Goal: Transaction & Acquisition: Subscribe to service/newsletter

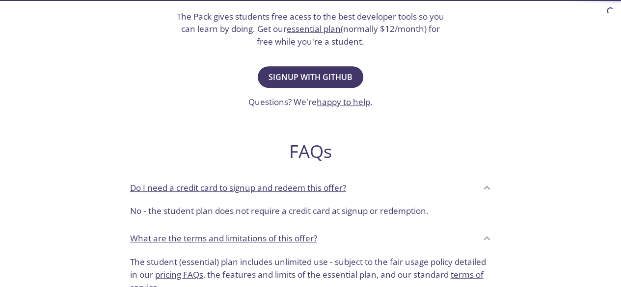
scroll to position [147, 0]
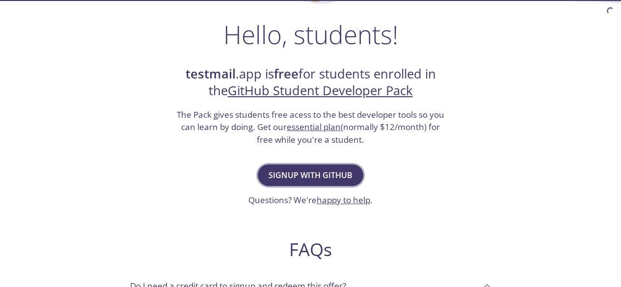
click at [322, 171] on span "Signup with GitHub" at bounding box center [310, 175] width 84 height 14
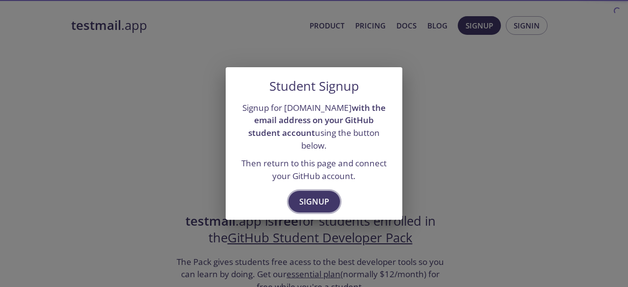
click at [317, 195] on span "Signup" at bounding box center [314, 202] width 30 height 14
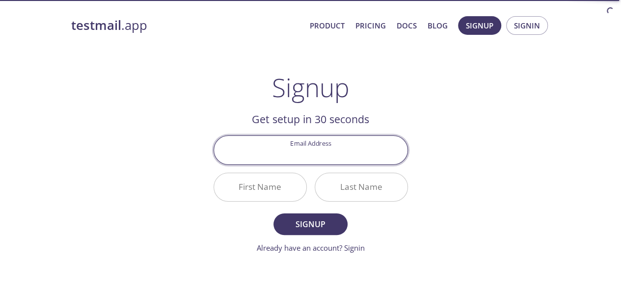
click at [341, 152] on input "Email Address" at bounding box center [310, 150] width 193 height 28
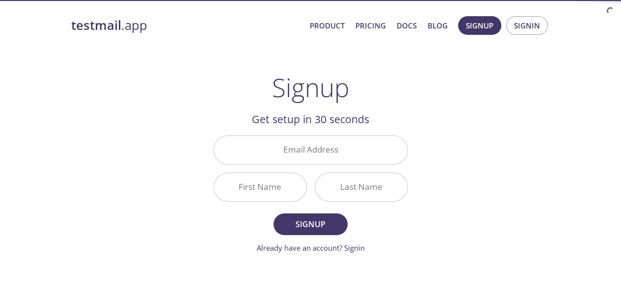
click at [397, 114] on h2 "Get setup in 30 seconds" at bounding box center [310, 119] width 194 height 17
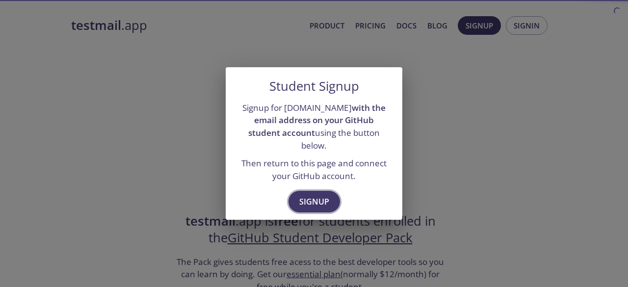
click at [311, 200] on span "Signup" at bounding box center [314, 202] width 30 height 14
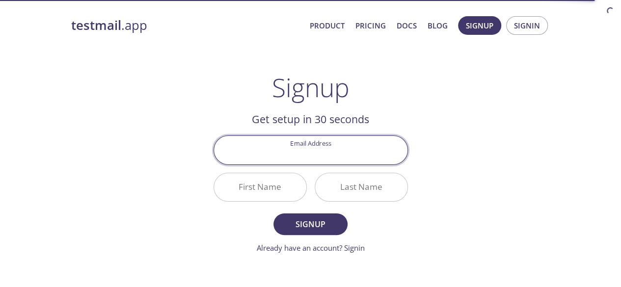
click at [315, 148] on input "Email Address" at bounding box center [310, 150] width 193 height 28
click at [484, 132] on div "testmail .app Product Pricing Docs Blog Signup Signin Signup Get setup in 30 se…" at bounding box center [310, 235] width 502 height 450
click at [343, 147] on input "Email Address" at bounding box center [310, 150] width 193 height 28
type input "b"
type input "[PERSON_NAME][EMAIL_ADDRESS][DOMAIN_NAME]"
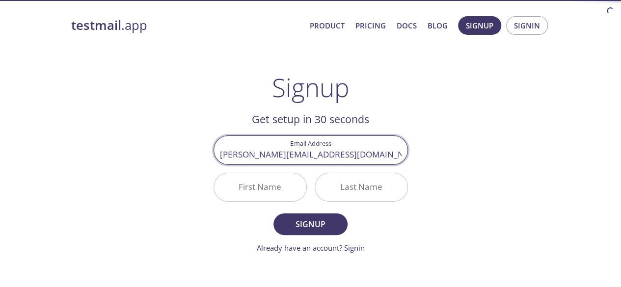
click at [252, 184] on input "First Name" at bounding box center [260, 187] width 92 height 28
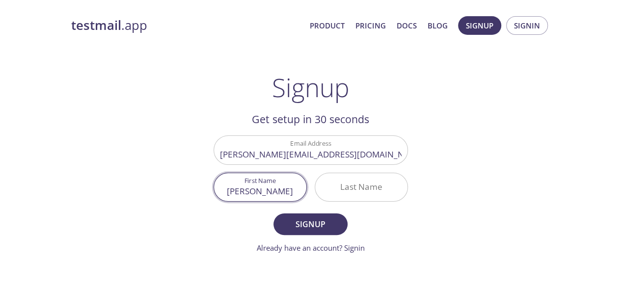
type input "[PERSON_NAME]"
click at [348, 186] on input "Last Name" at bounding box center [361, 187] width 92 height 28
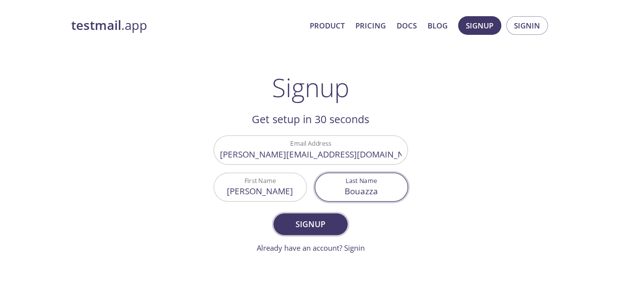
type input "Bouazza"
click at [319, 226] on span "Signup" at bounding box center [310, 224] width 52 height 14
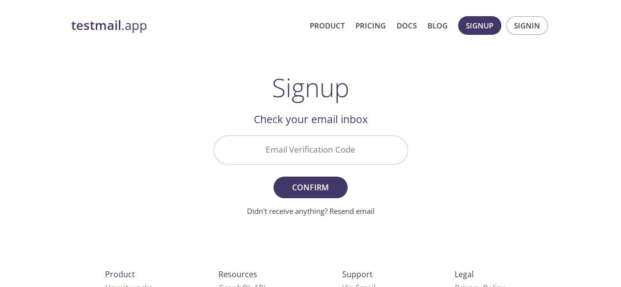
click at [312, 159] on input "Email Verification Code" at bounding box center [310, 150] width 193 height 28
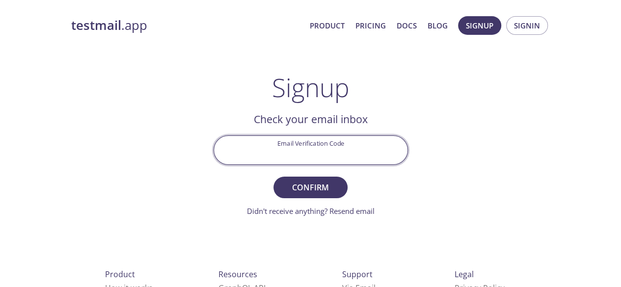
paste input "QP166GR"
type input "QP166GR"
click at [322, 181] on span "Confirm" at bounding box center [310, 188] width 52 height 14
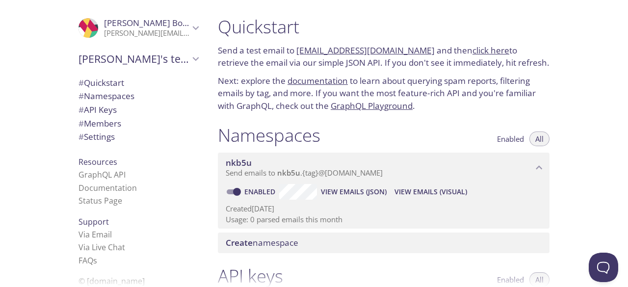
click at [340, 50] on link "[EMAIL_ADDRESS][DOMAIN_NAME]" at bounding box center [365, 50] width 138 height 11
click at [489, 49] on link "click here" at bounding box center [490, 50] width 37 height 11
drag, startPoint x: 296, startPoint y: 51, endPoint x: 417, endPoint y: 54, distance: 120.7
click at [417, 54] on p "Send a test email to [EMAIL_ADDRESS][DOMAIN_NAME] and then click here to retrie…" at bounding box center [384, 56] width 332 height 25
copy link "[EMAIL_ADDRESS][DOMAIN_NAME]"
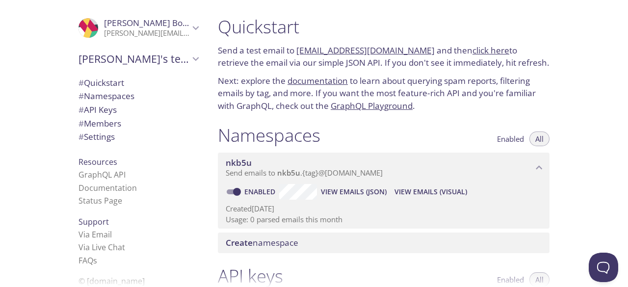
click at [384, 24] on h1 "Quickstart" at bounding box center [384, 27] width 332 height 22
click at [407, 32] on h1 "Quickstart" at bounding box center [384, 27] width 332 height 22
click at [395, 53] on link "[EMAIL_ADDRESS][DOMAIN_NAME]" at bounding box center [365, 50] width 138 height 11
click at [477, 27] on h1 "Quickstart" at bounding box center [384, 27] width 332 height 22
click at [485, 51] on link "click here" at bounding box center [490, 50] width 37 height 11
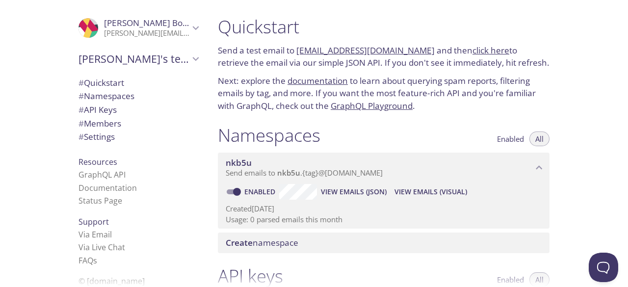
click at [374, 17] on h1 "Quickstart" at bounding box center [384, 27] width 332 height 22
click at [450, 25] on h1 "Quickstart" at bounding box center [384, 27] width 332 height 22
click at [378, 72] on div "Quickstart Send a test email to [EMAIL_ADDRESS][DOMAIN_NAME] and then click her…" at bounding box center [383, 64] width 347 height 108
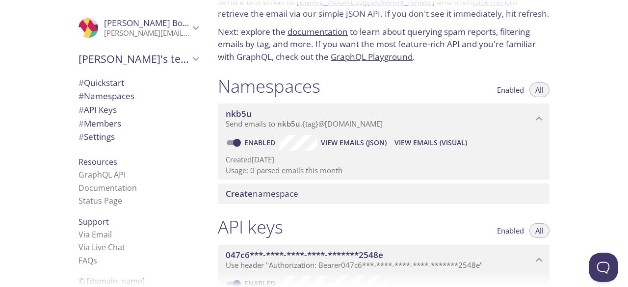
click at [277, 193] on span "Create namespace" at bounding box center [262, 193] width 73 height 11
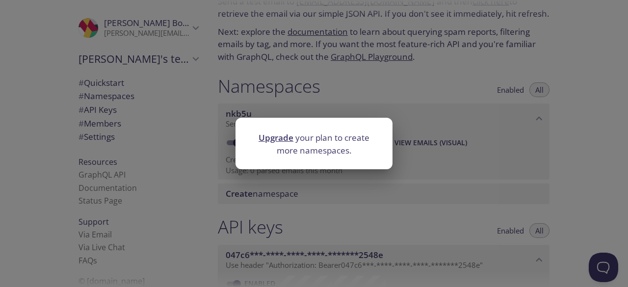
click at [431, 143] on div "Upgrade your plan to create more namespaces." at bounding box center [314, 143] width 628 height 287
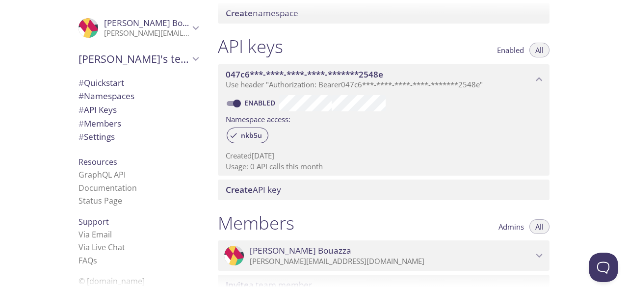
scroll to position [245, 0]
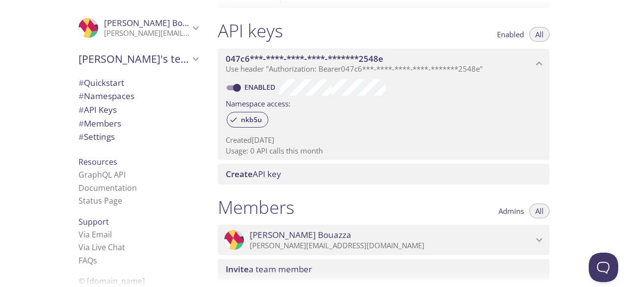
click at [279, 177] on span "Create API key" at bounding box center [253, 173] width 55 height 11
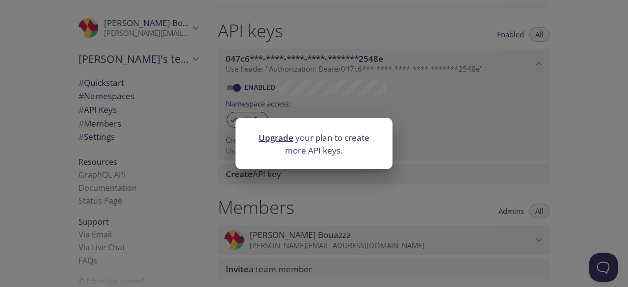
click at [427, 149] on div "Upgrade your plan to create more API keys." at bounding box center [314, 143] width 628 height 287
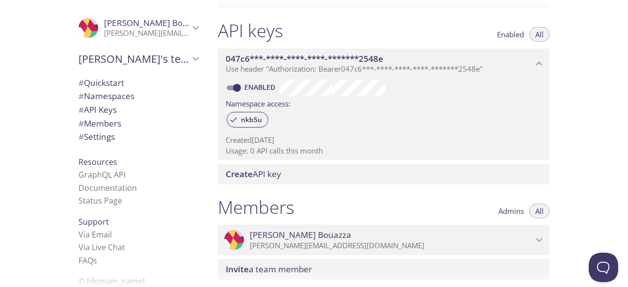
scroll to position [343, 0]
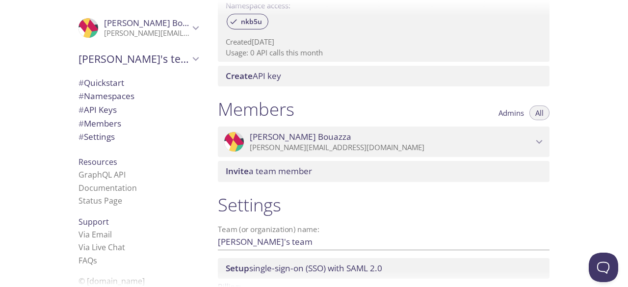
click at [294, 176] on span "Invite a team member" at bounding box center [269, 170] width 86 height 11
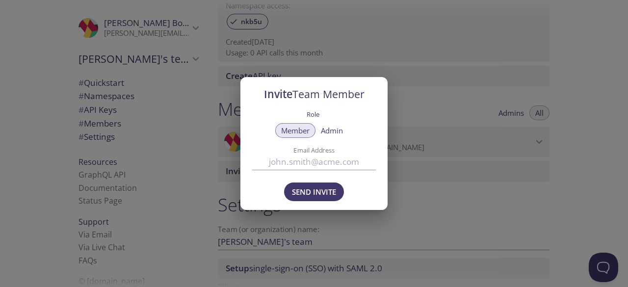
click at [435, 164] on div "Invite Team Member Role Member Admin Email Address Send Invite" at bounding box center [314, 143] width 628 height 287
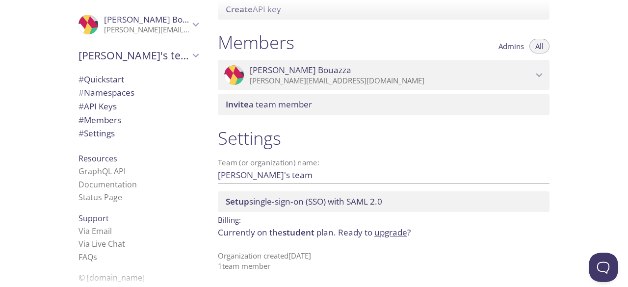
scroll to position [4, 0]
